Goal: Transaction & Acquisition: Purchase product/service

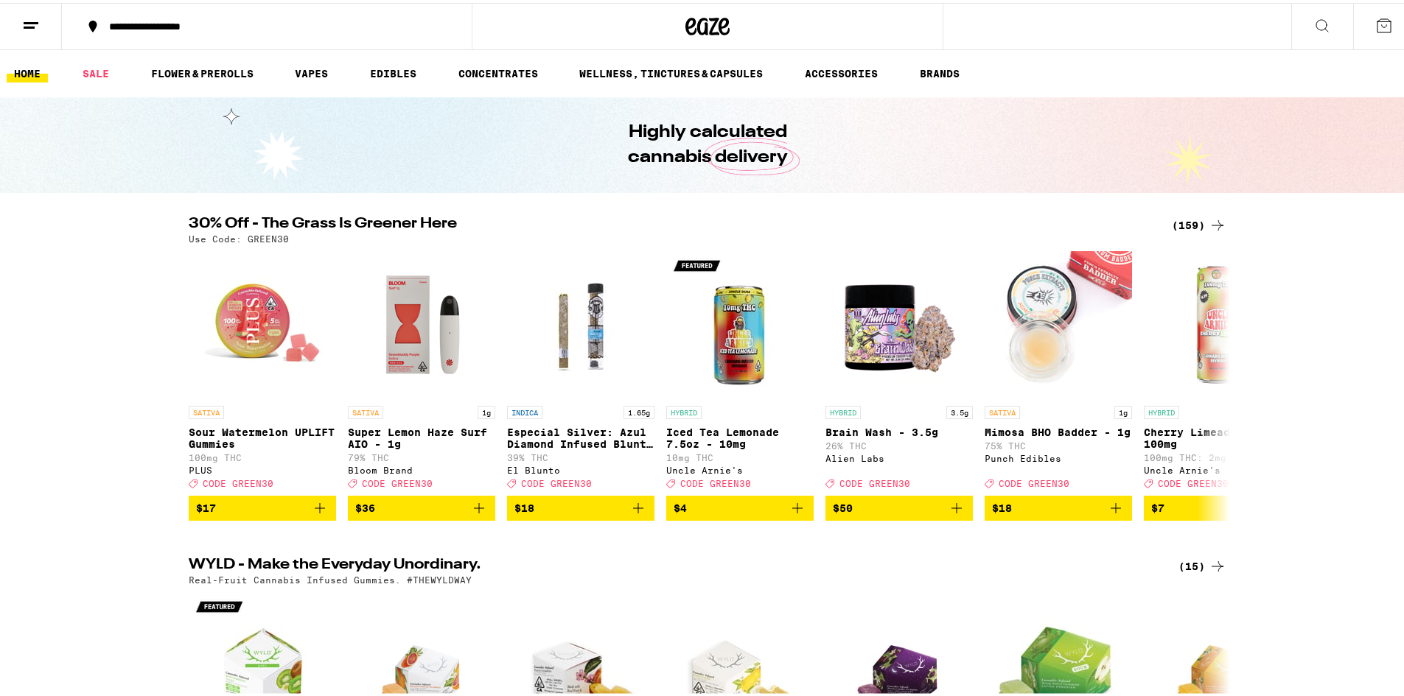
click at [1235, 395] on div "30% Off - The Grass Is Greener Here (159) Use Code: GREEN30 SATIVA Sour Waterme…" at bounding box center [707, 366] width 1415 height 304
click at [1202, 396] on button at bounding box center [1217, 383] width 41 height 41
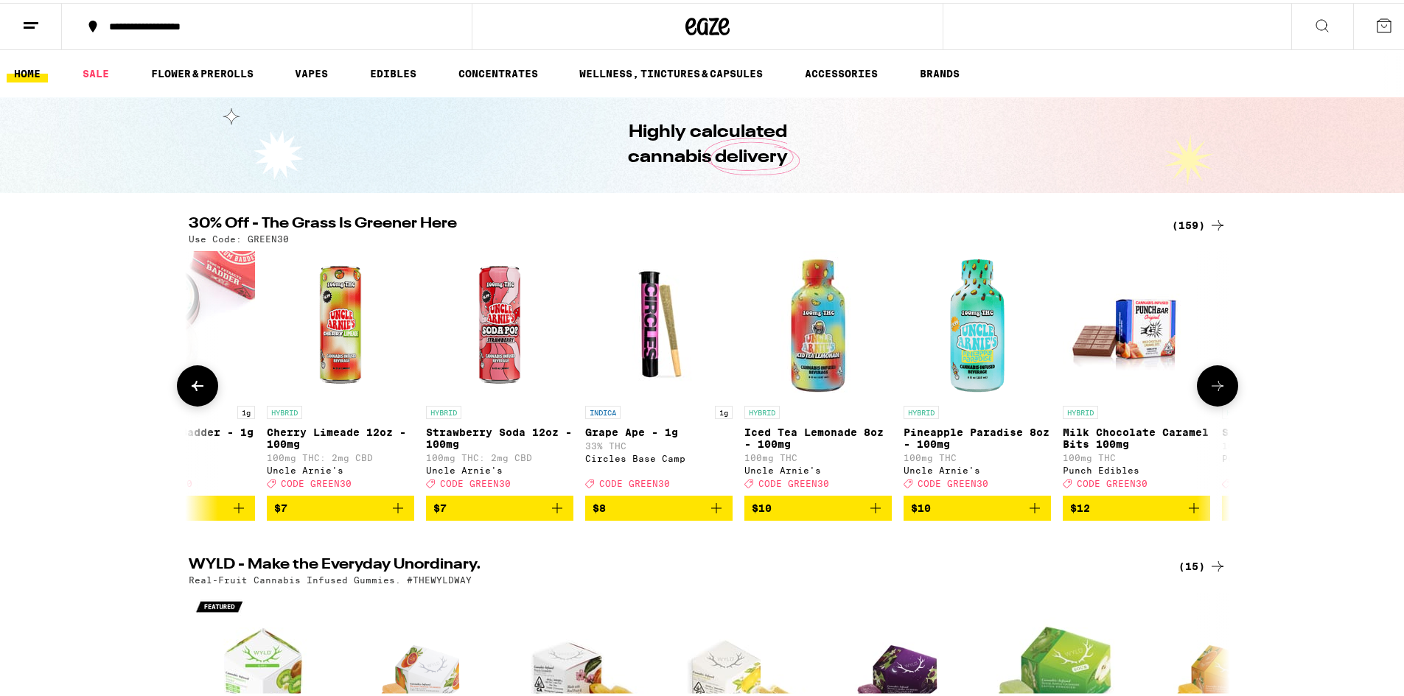
click at [1202, 396] on button at bounding box center [1217, 383] width 41 height 41
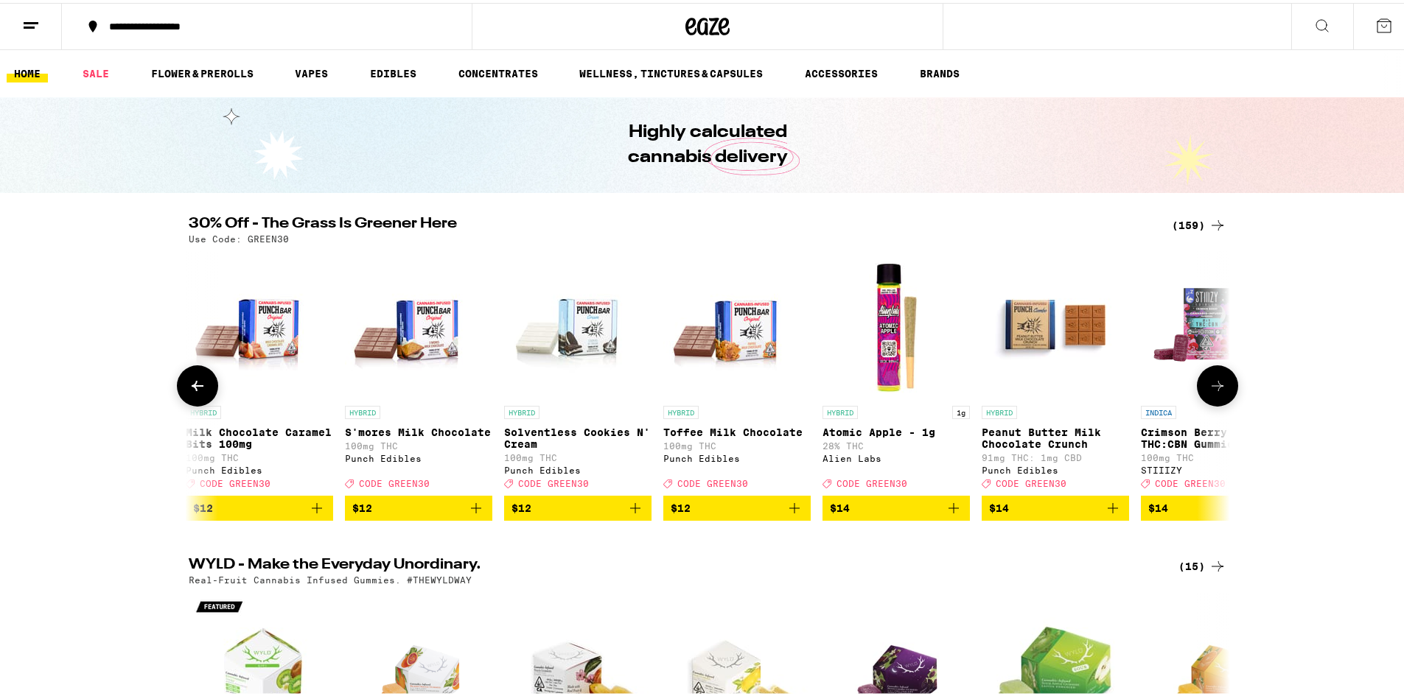
click at [1202, 396] on button at bounding box center [1217, 383] width 41 height 41
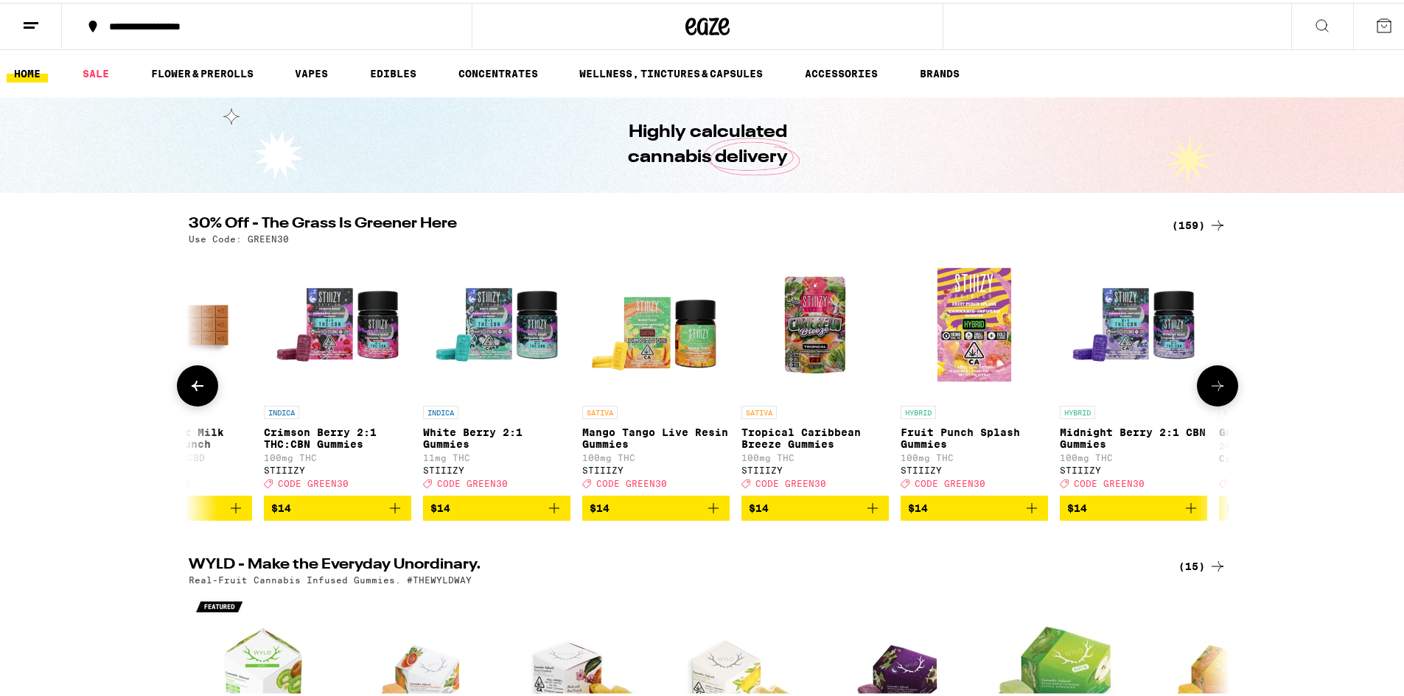
click at [1202, 396] on button at bounding box center [1217, 383] width 41 height 41
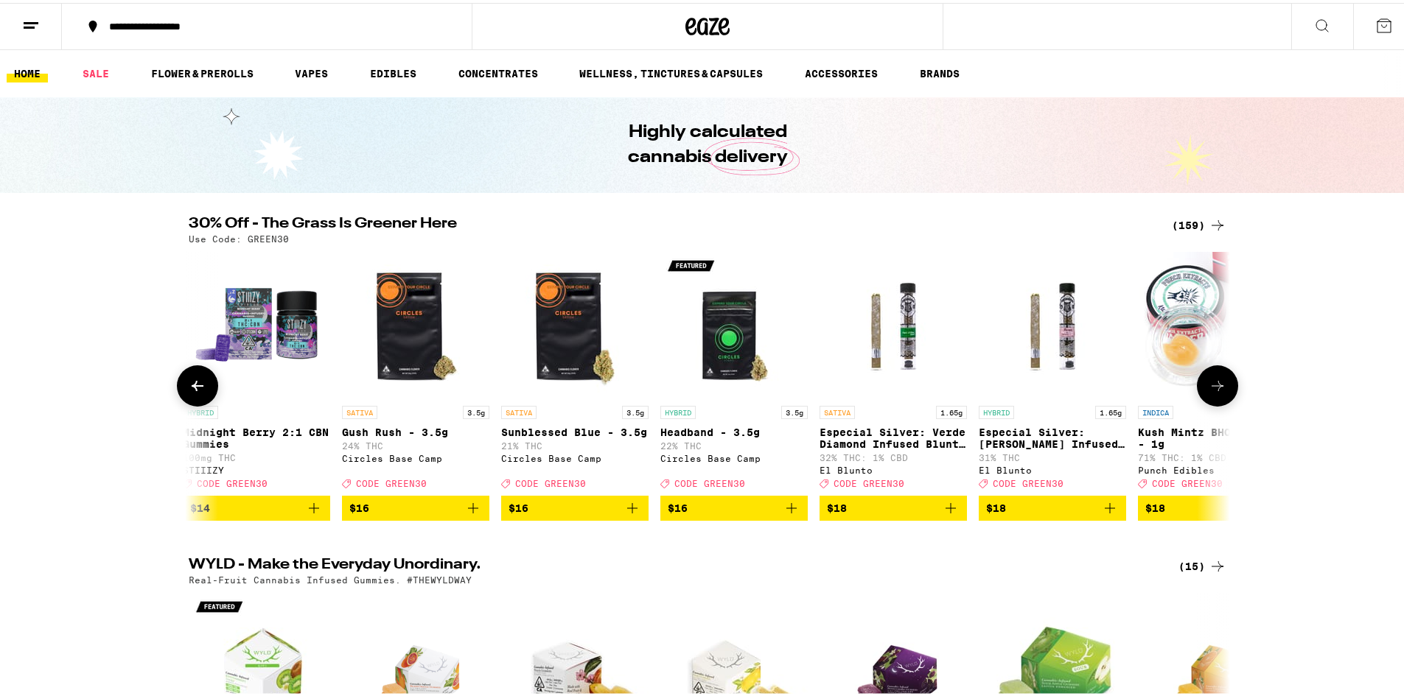
click at [1202, 396] on button at bounding box center [1217, 383] width 41 height 41
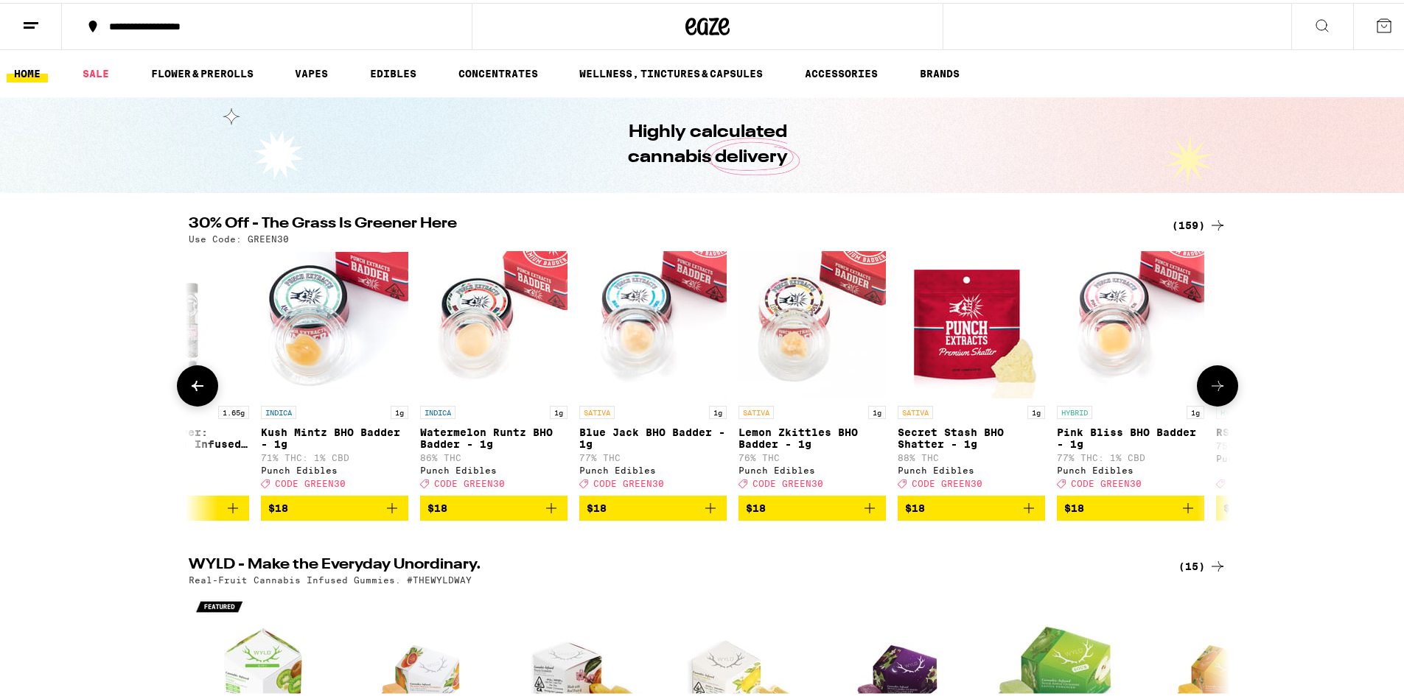
click at [1202, 396] on button at bounding box center [1217, 383] width 41 height 41
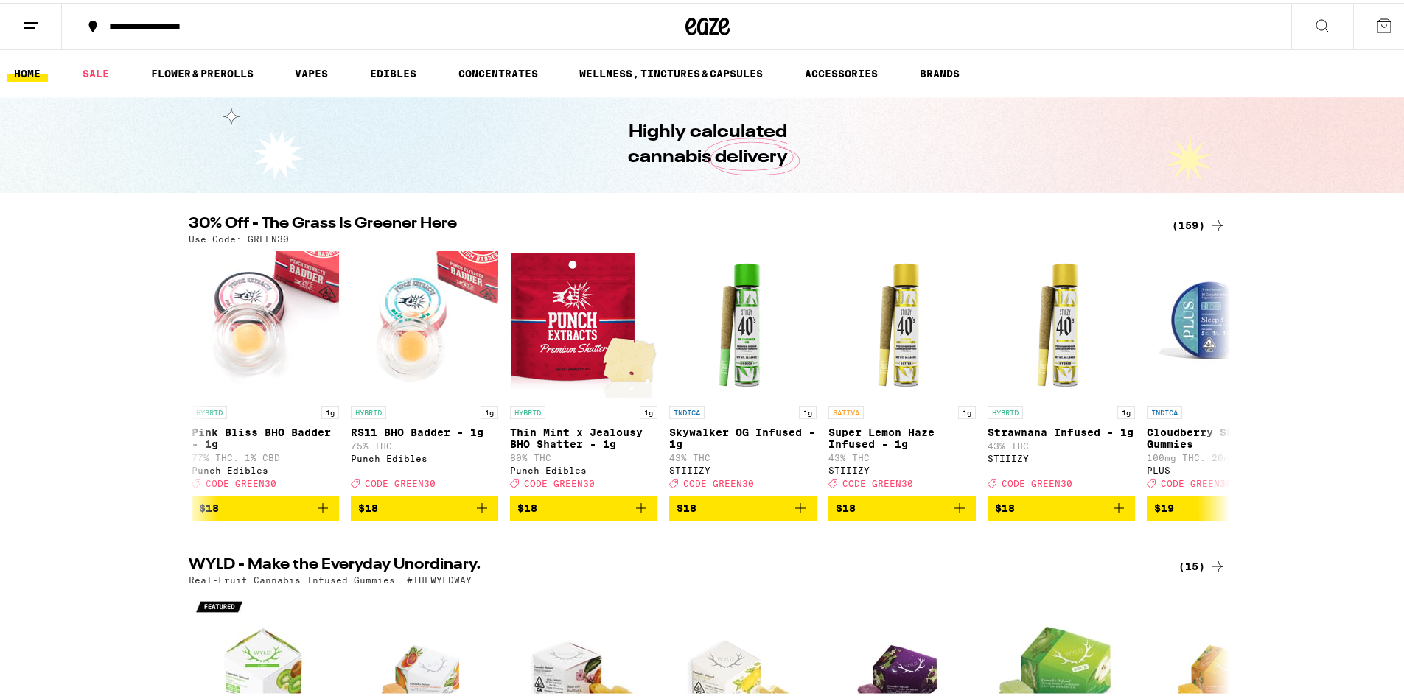
scroll to position [0, 5261]
